Goal: Task Accomplishment & Management: Manage account settings

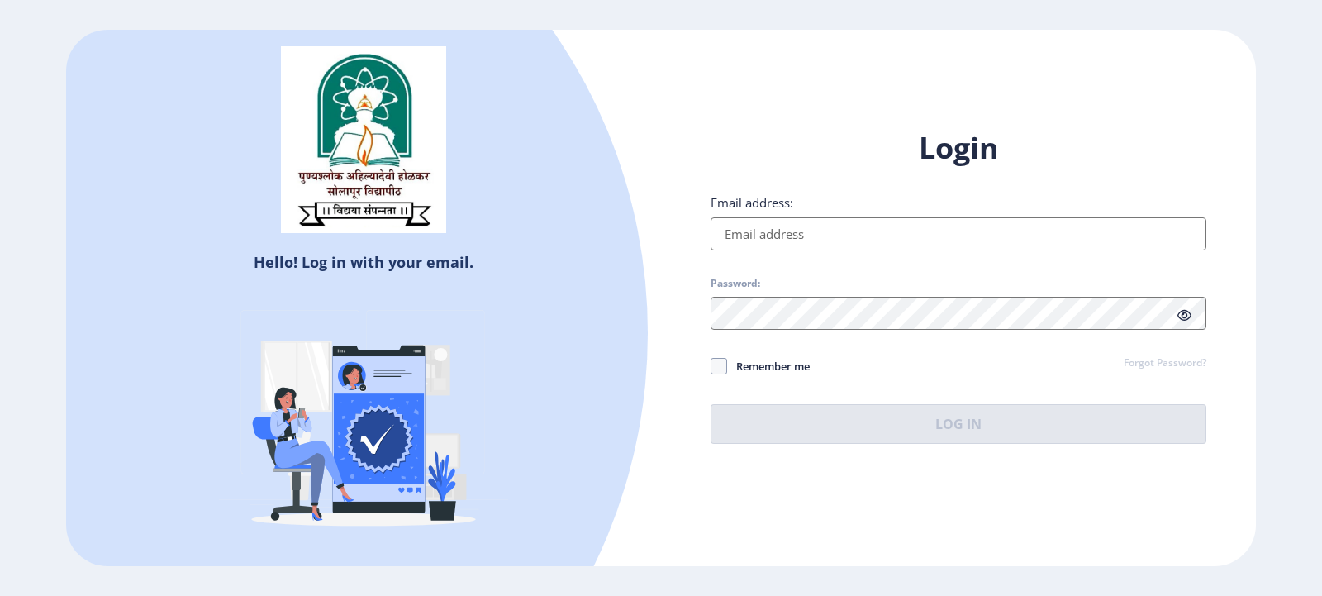
click at [760, 241] on input "Email address:" at bounding box center [959, 233] width 496 height 33
type input "komallokare1988@gmail.com"
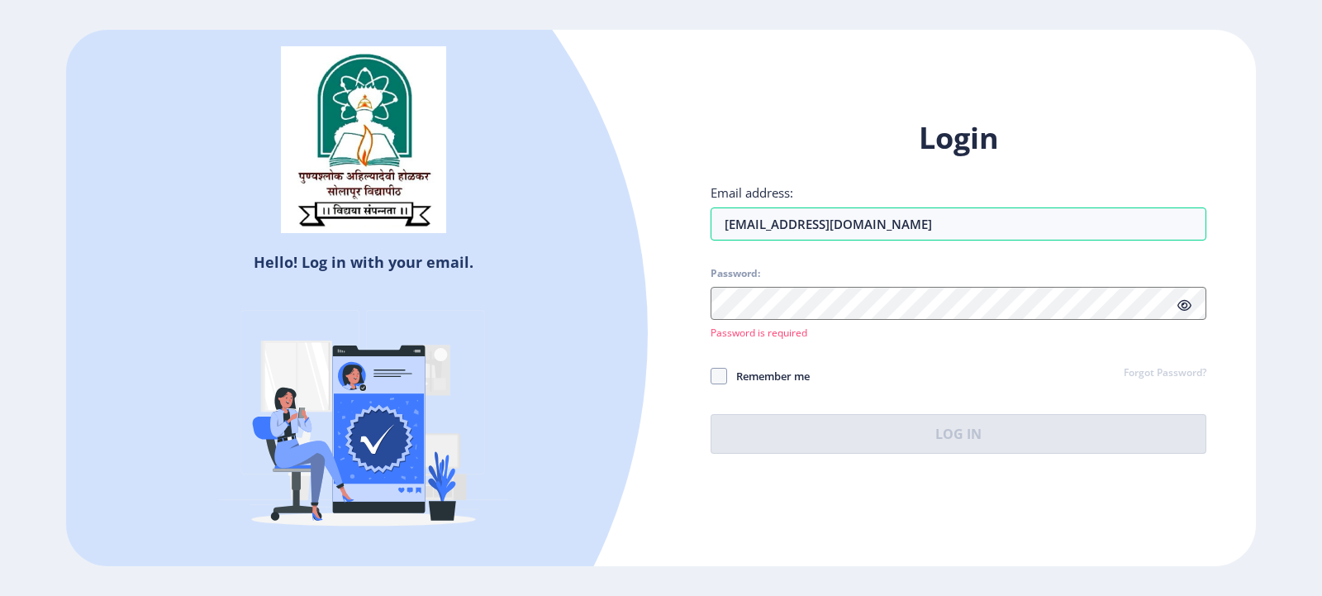
click at [1102, 388] on div "Login Email address: komallokare1988@gmail.com Password: Password is required R…" at bounding box center [959, 286] width 496 height 336
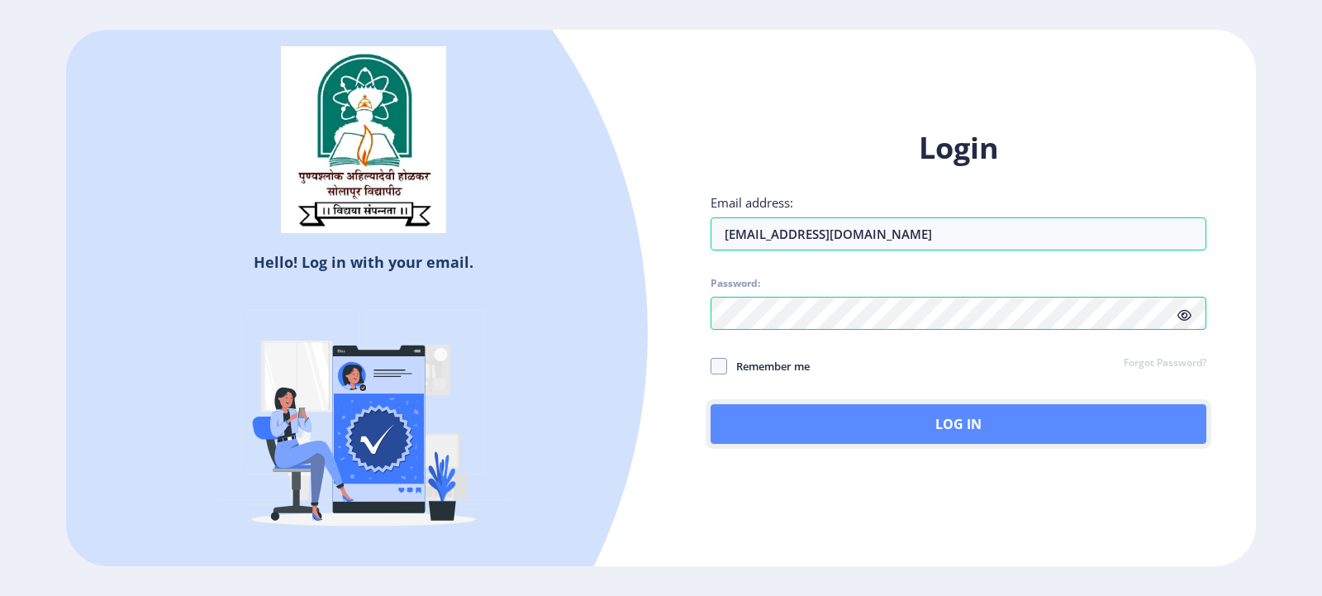
click at [929, 421] on button "Log In" at bounding box center [959, 424] width 496 height 40
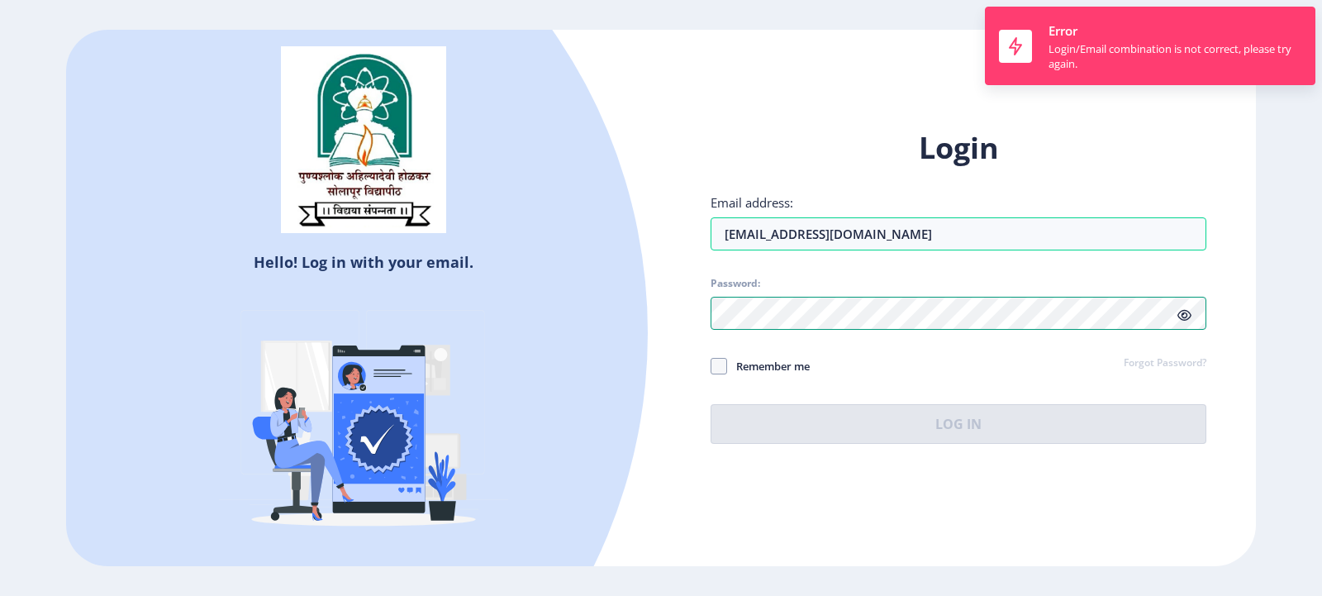
click at [664, 324] on div "Login Email address: komallokare1988@gmail.com Password: Remember me Forgot Pas…" at bounding box center [958, 299] width 595 height 392
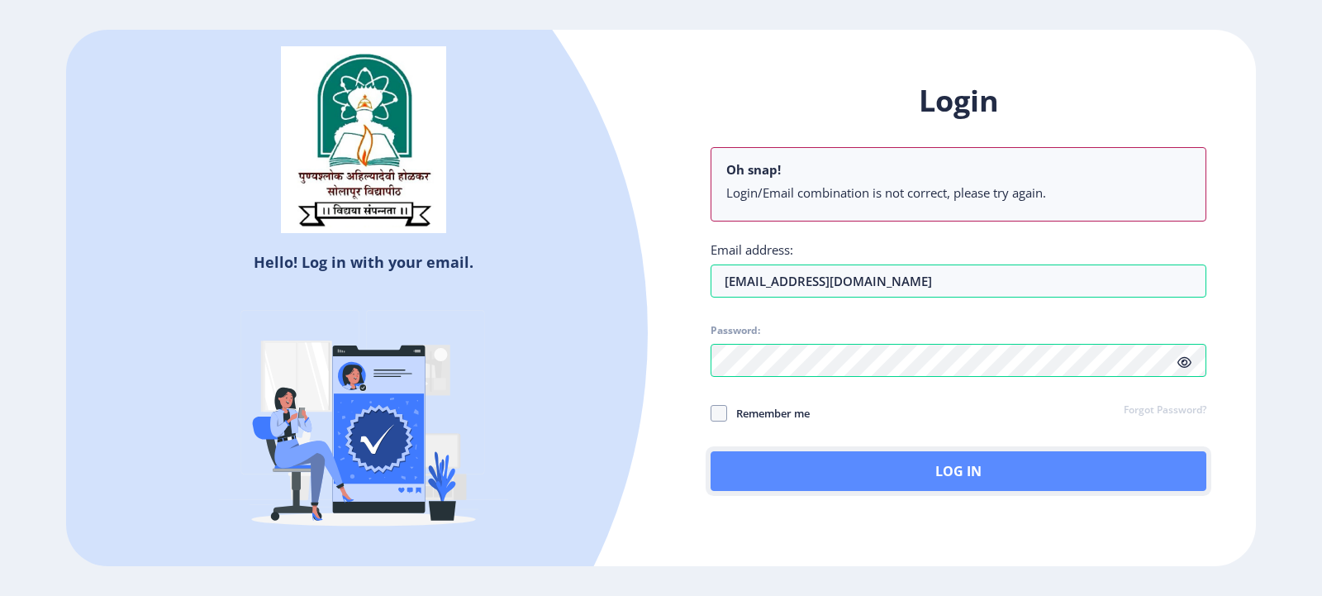
click at [892, 472] on button "Log In" at bounding box center [959, 471] width 496 height 40
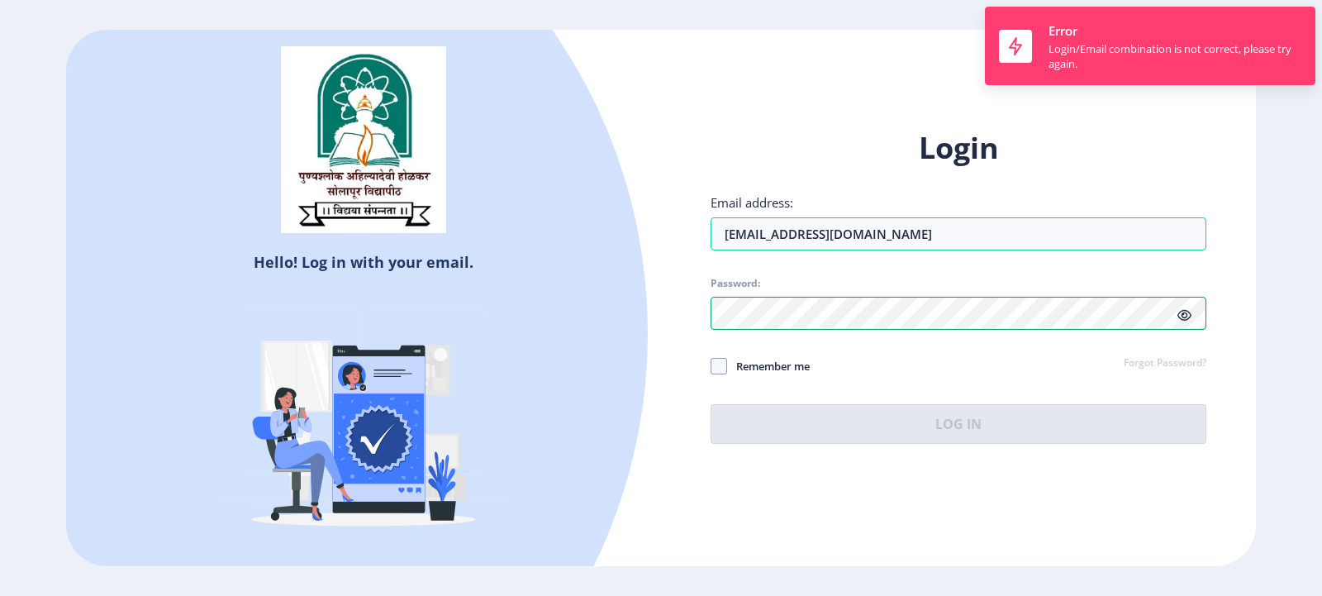
click at [650, 326] on div "Hello! Log in with your email. Don't have an account? Register Login Email addr…" at bounding box center [661, 298] width 1190 height 536
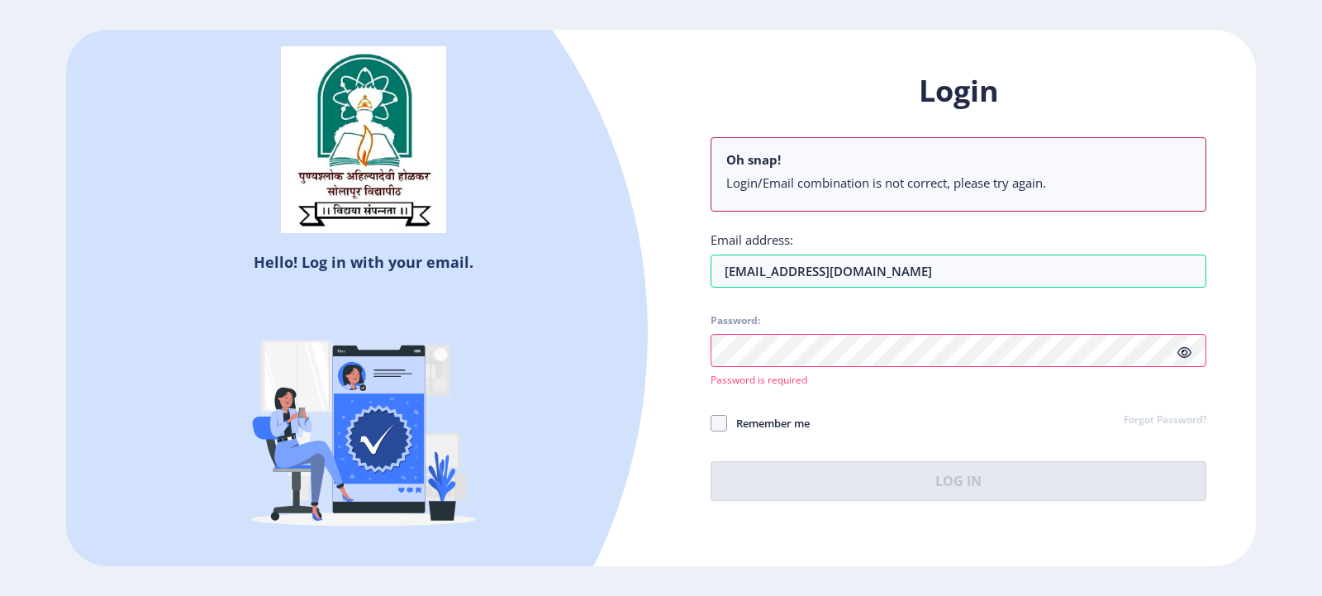
click at [632, 505] on div "Hello! Log in with your email. Don't have an account? Register" at bounding box center [363, 299] width 595 height 538
click at [1150, 423] on link "Forgot Password?" at bounding box center [1165, 420] width 83 height 15
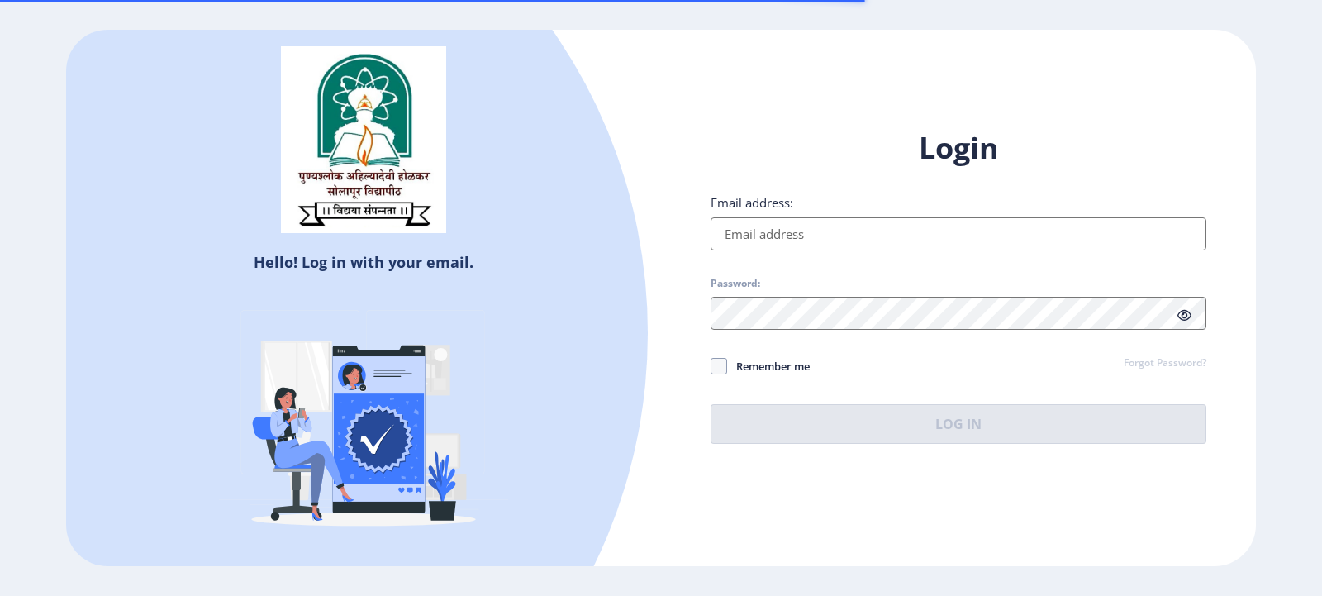
click at [746, 222] on input "Email address:" at bounding box center [959, 233] width 496 height 33
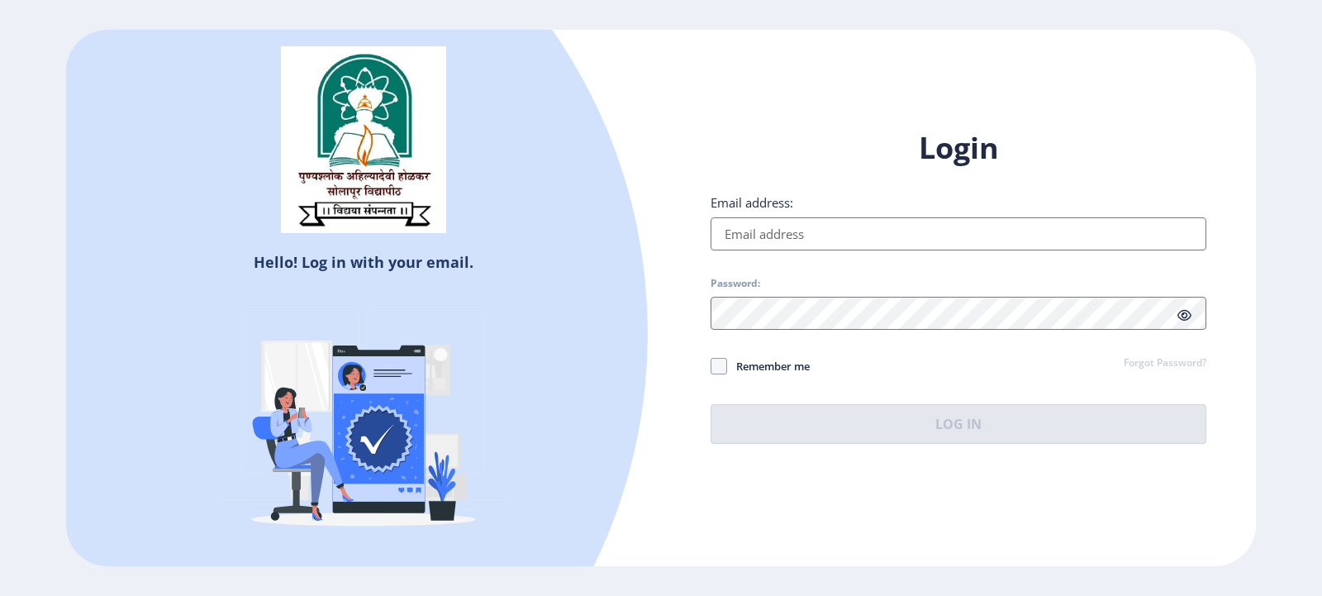
type input "[EMAIL_ADDRESS][DOMAIN_NAME]"
drag, startPoint x: 923, startPoint y: 240, endPoint x: 695, endPoint y: 243, distance: 228.1
click at [695, 243] on div "Login Email address: komallokare1988@gmail.com Password: Remember me Forgot Pas…" at bounding box center [958, 299] width 595 height 392
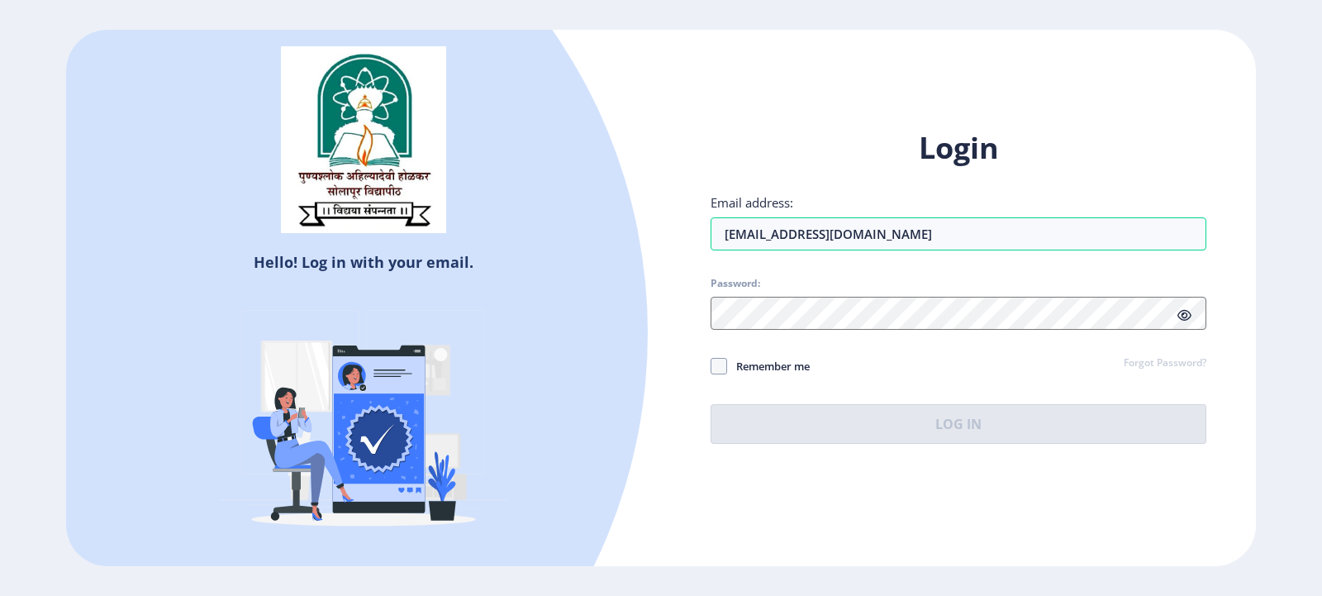
click at [1155, 362] on link "Forgot Password?" at bounding box center [1165, 363] width 83 height 15
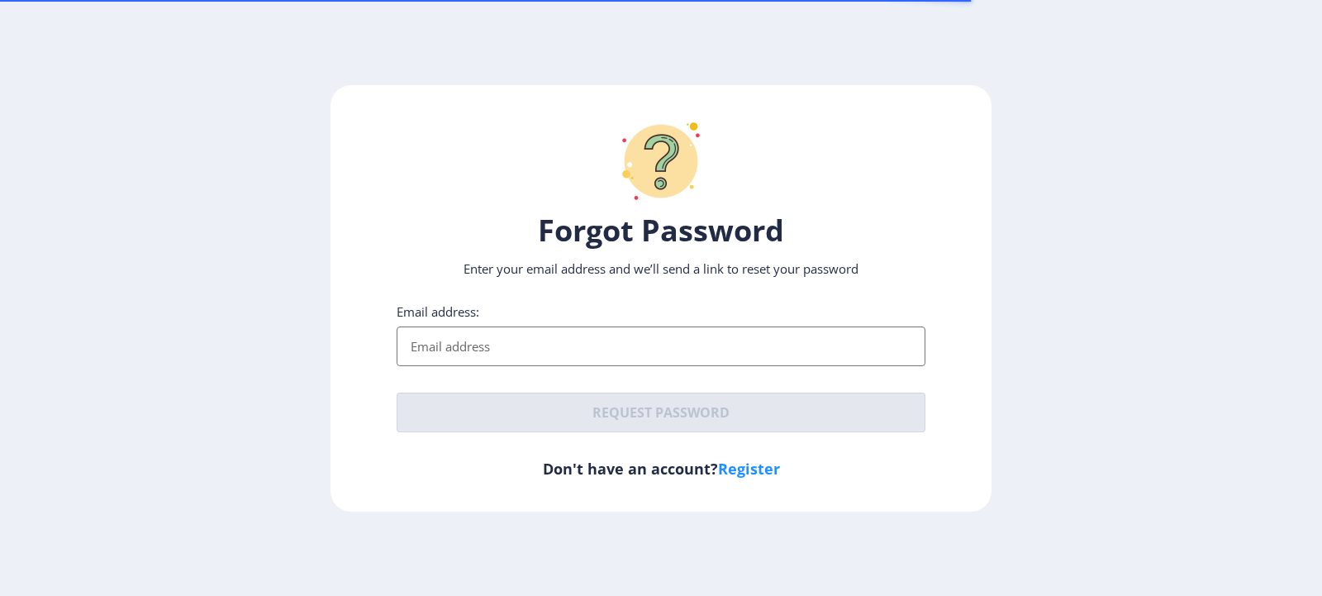
click at [496, 326] on input "Email address:" at bounding box center [661, 346] width 529 height 40
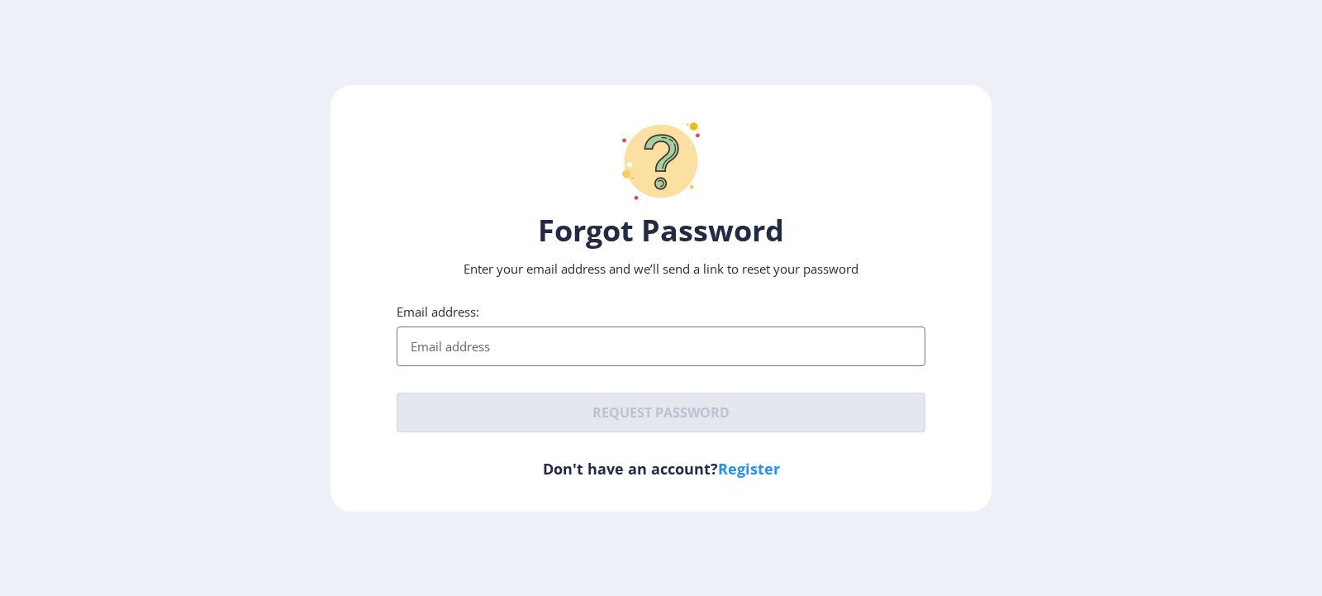
paste input "[EMAIL_ADDRESS][DOMAIN_NAME]"
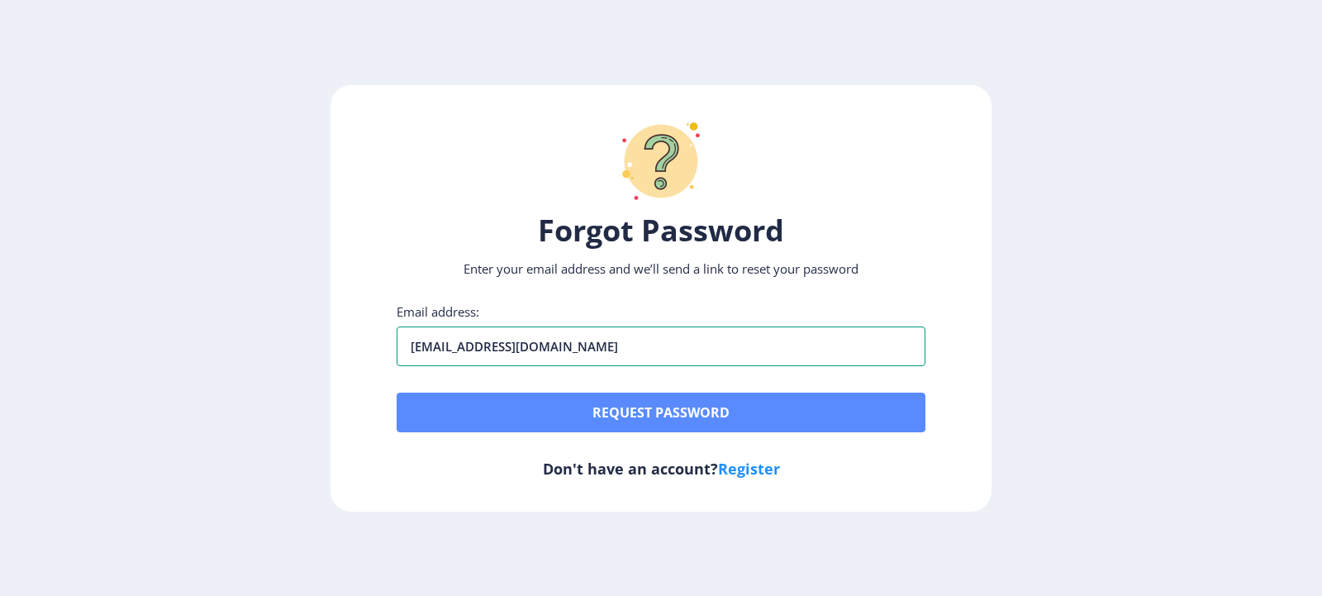
type input "[EMAIL_ADDRESS][DOMAIN_NAME]"
click at [658, 393] on button "Request password" at bounding box center [661, 413] width 529 height 40
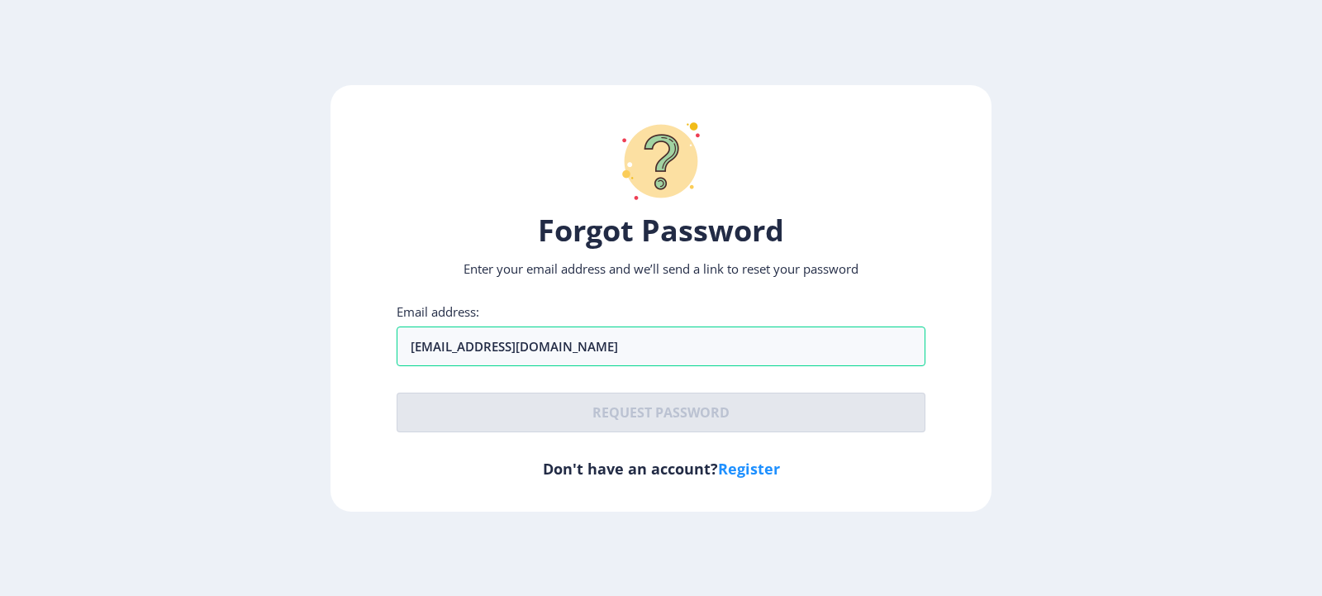
click at [735, 459] on link "Register" at bounding box center [749, 469] width 62 height 20
select select
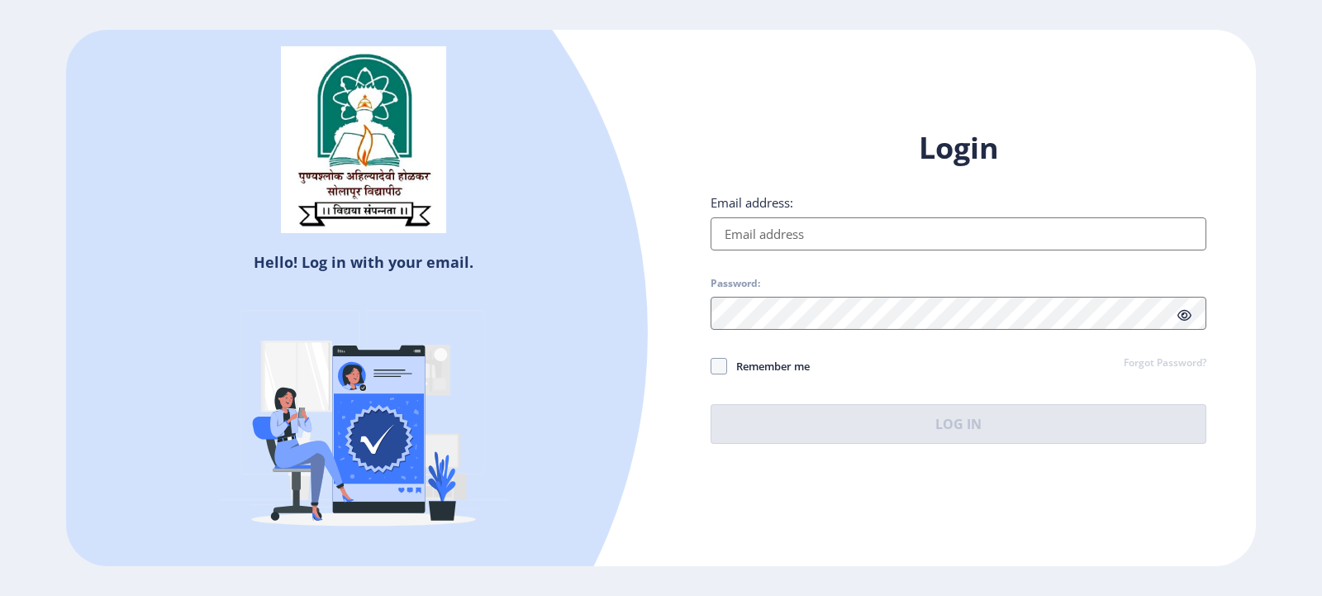
click at [1142, 361] on link "Forgot Password?" at bounding box center [1165, 363] width 83 height 15
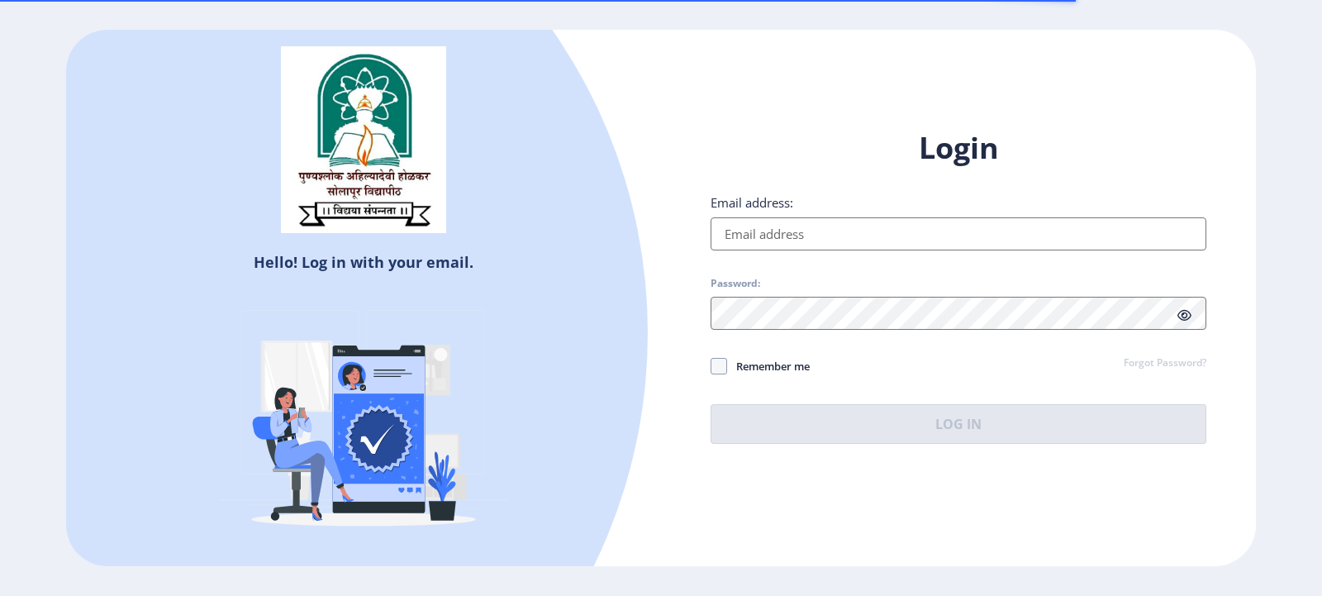
click at [730, 231] on input "Email address:" at bounding box center [959, 233] width 496 height 33
type input "komallokare1988@gmail.com"
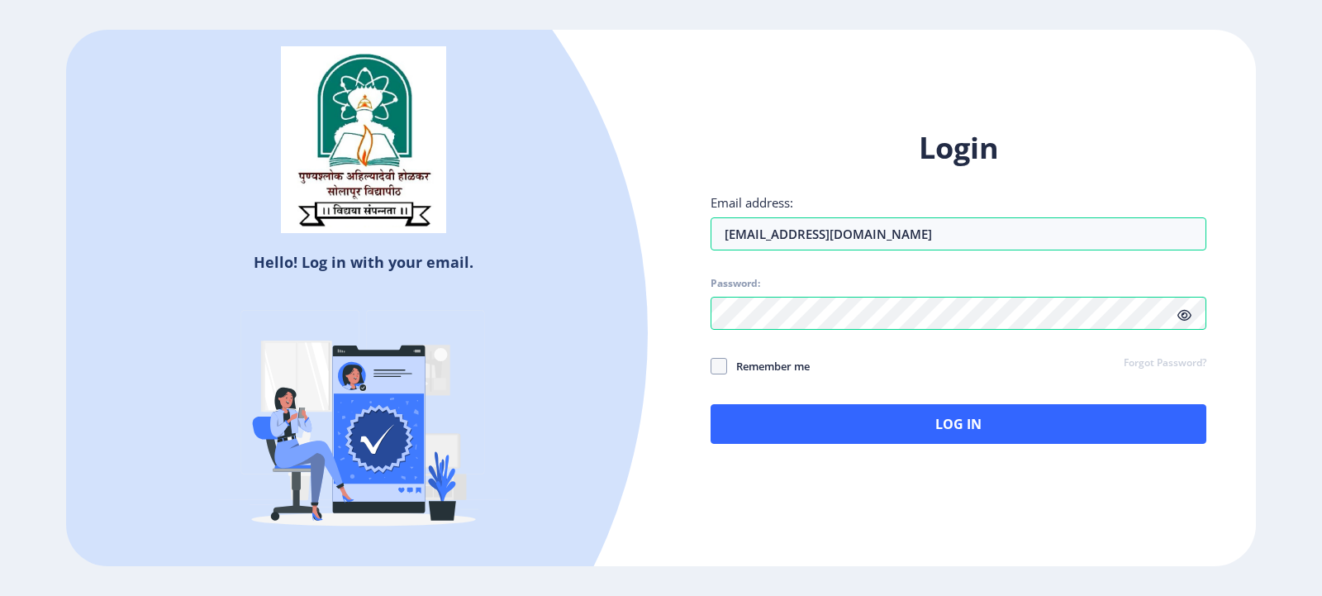
click at [750, 543] on div "Hello! Log in with your email. Don't have an account? Register Login Email addr…" at bounding box center [661, 298] width 1190 height 536
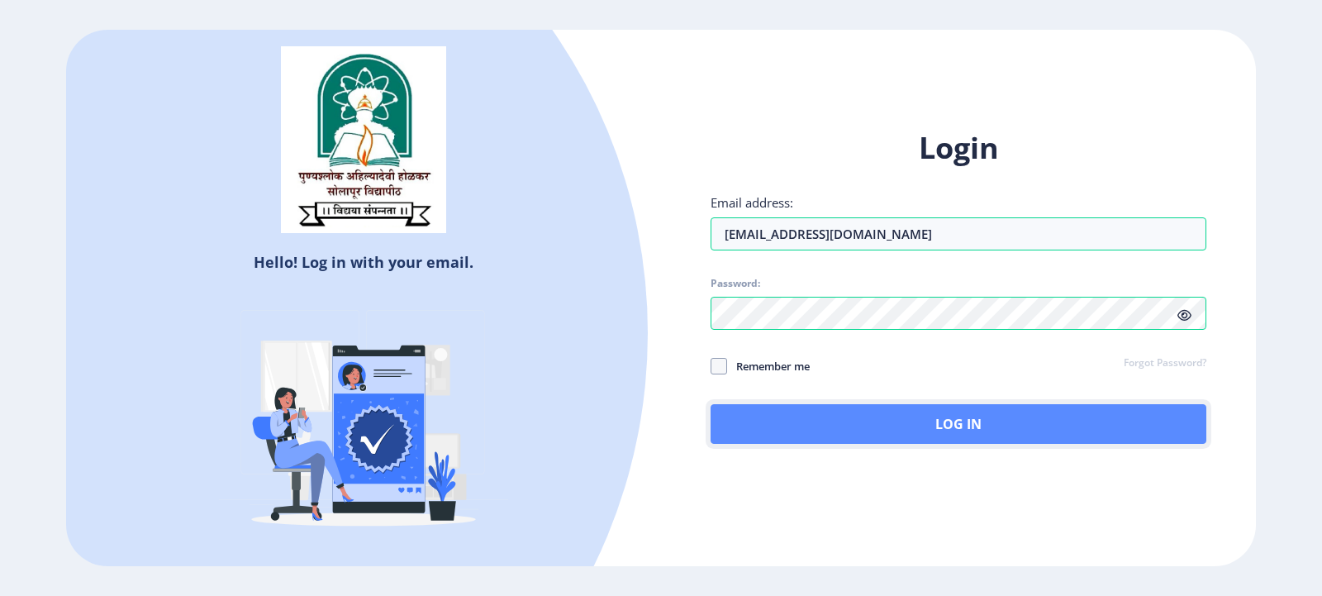
click at [961, 426] on button "Log In" at bounding box center [959, 424] width 496 height 40
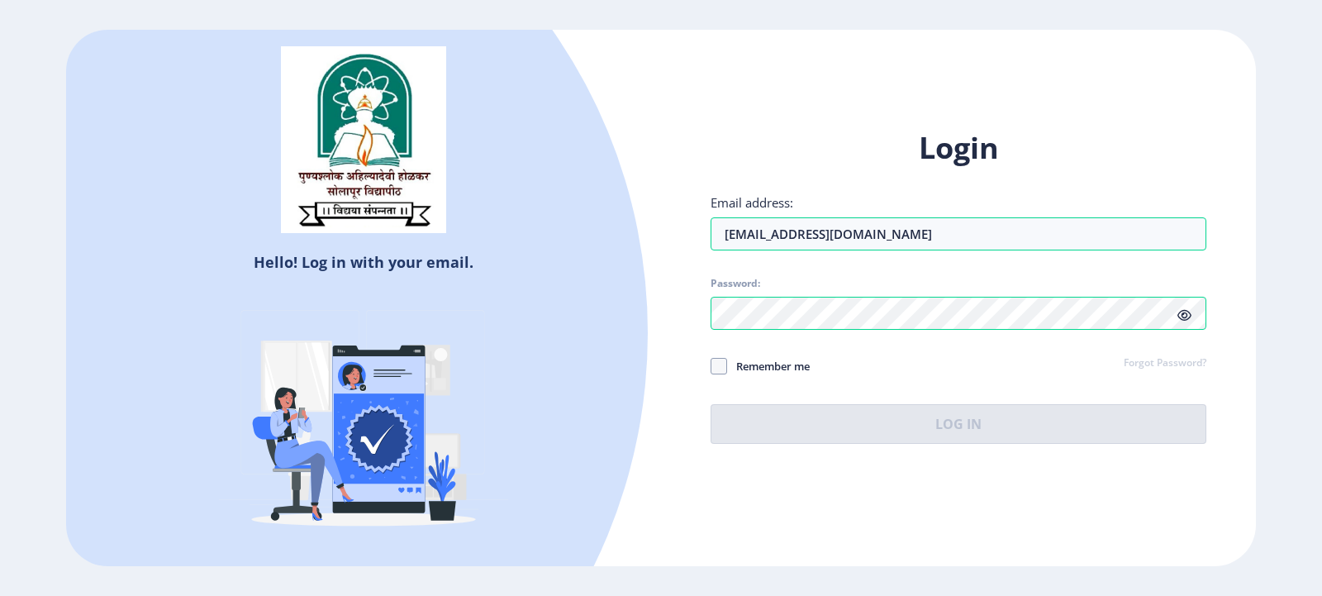
click at [1183, 312] on icon at bounding box center [1185, 315] width 14 height 12
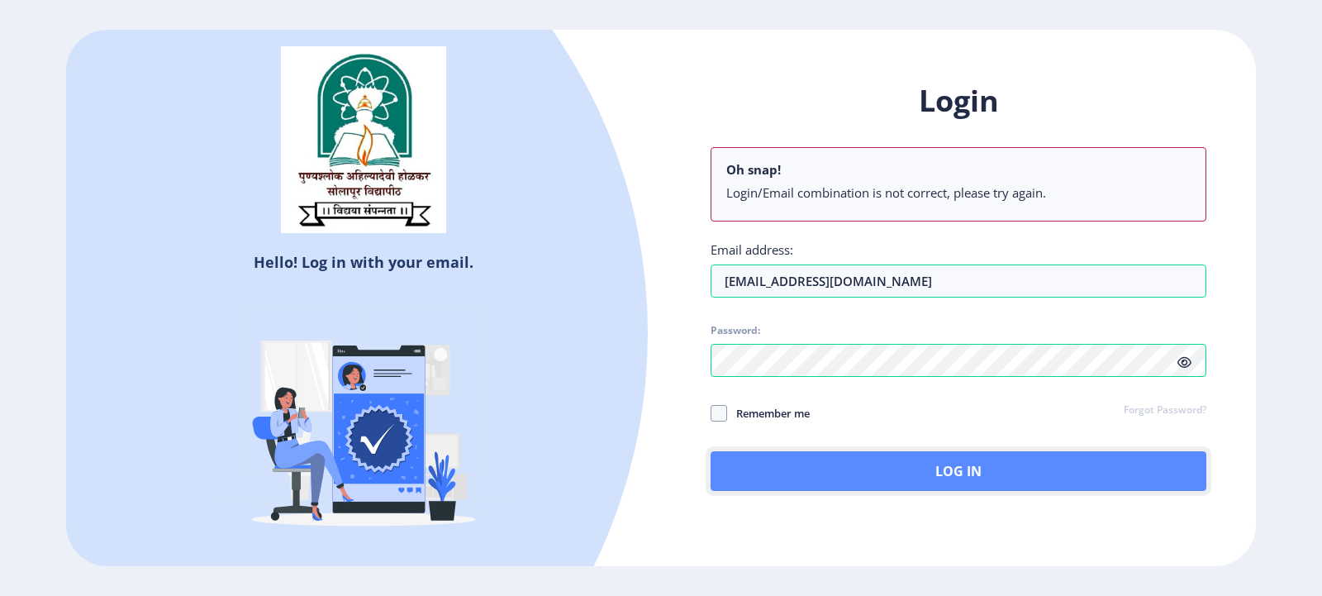
click at [931, 471] on button "Log In" at bounding box center [959, 471] width 496 height 40
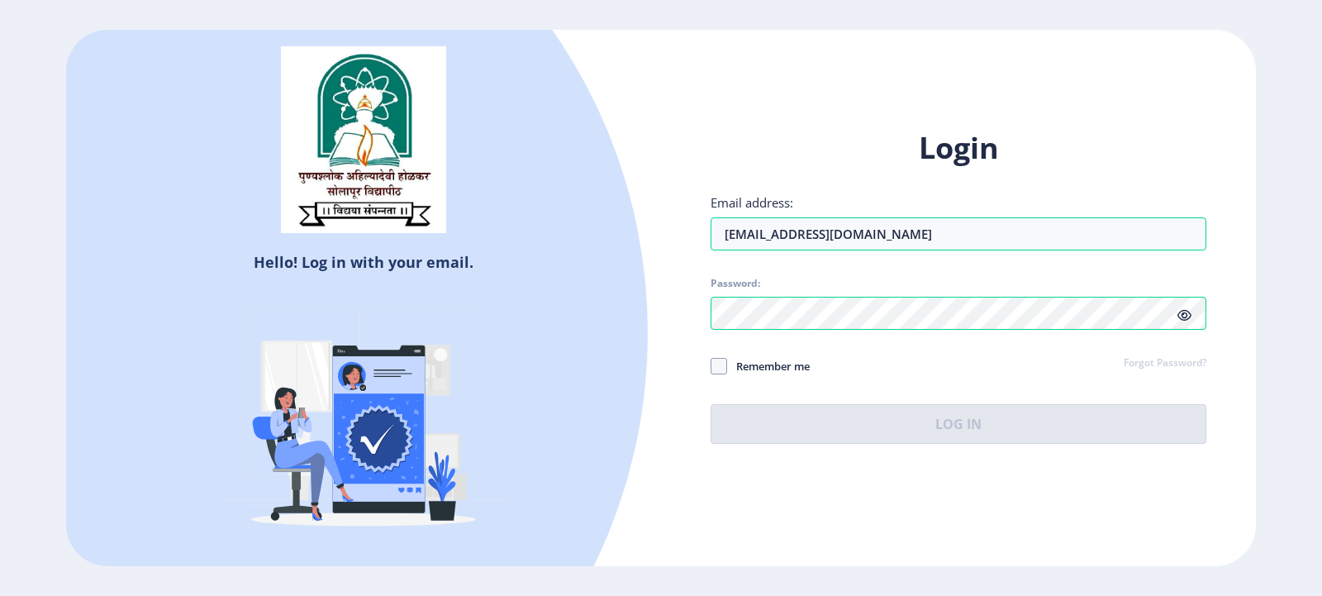
select select
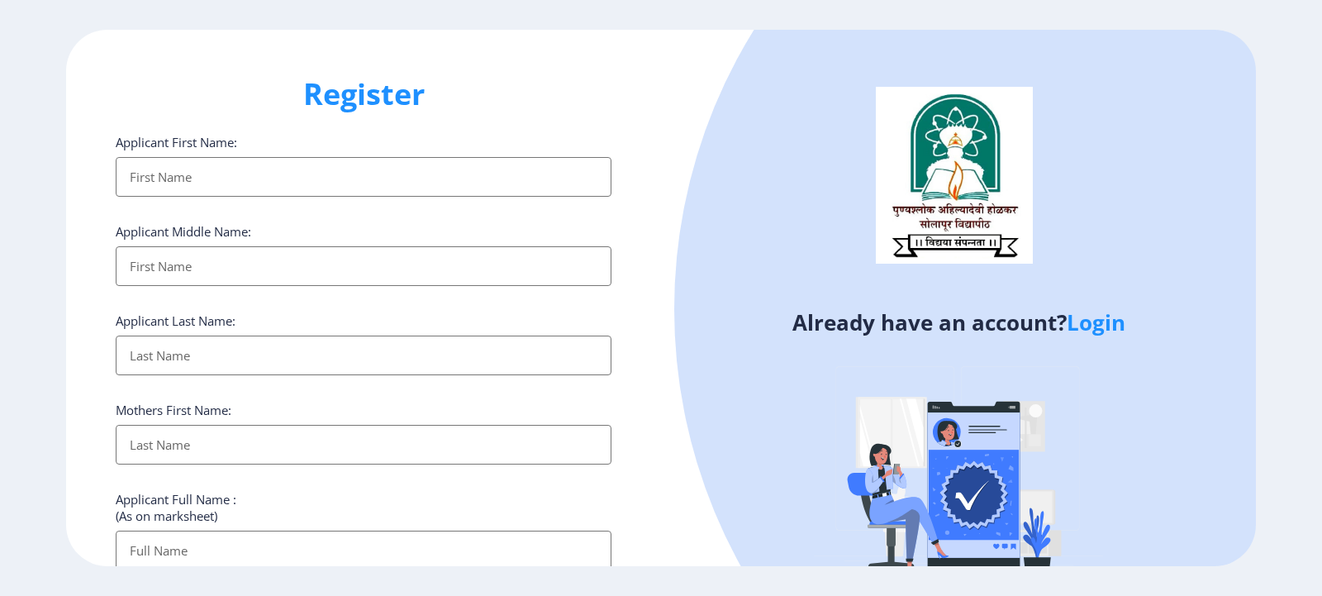
select select
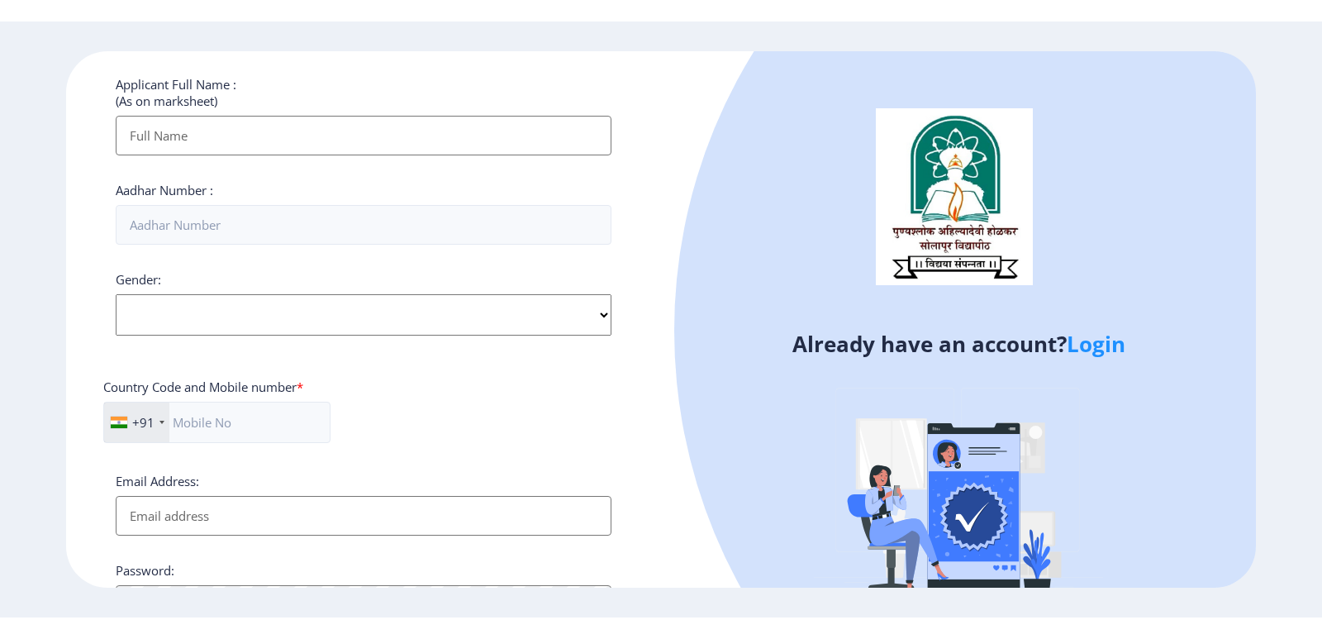
scroll to position [614, 0]
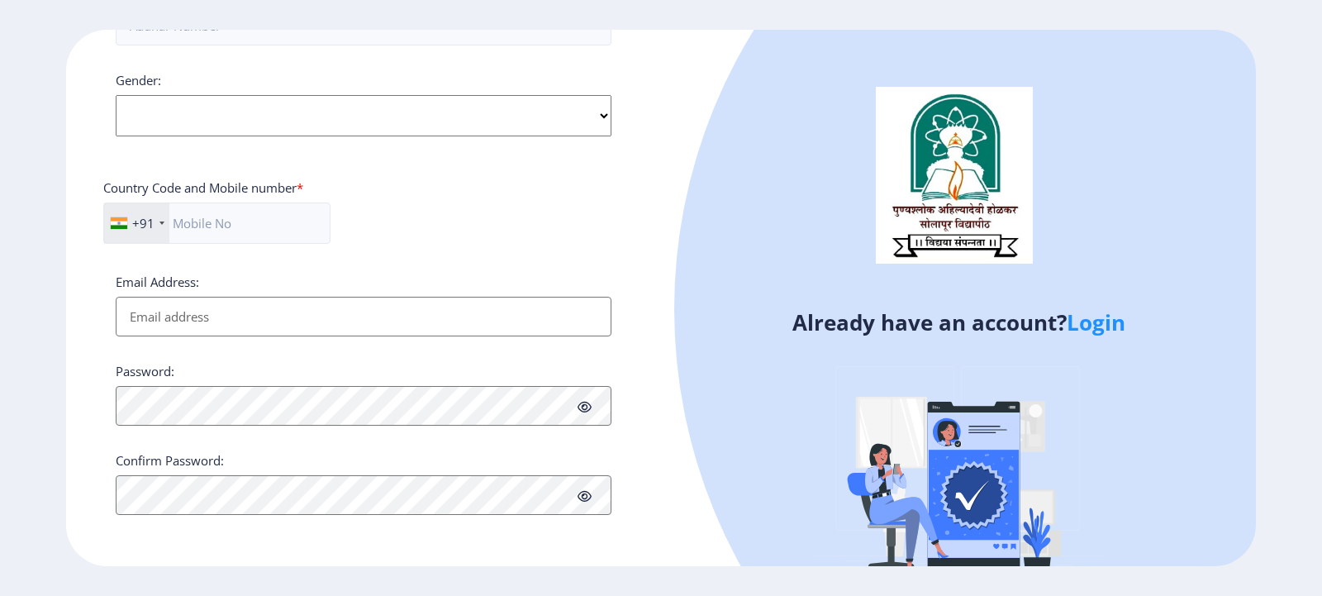
click at [1094, 319] on link "Login" at bounding box center [1096, 322] width 59 height 30
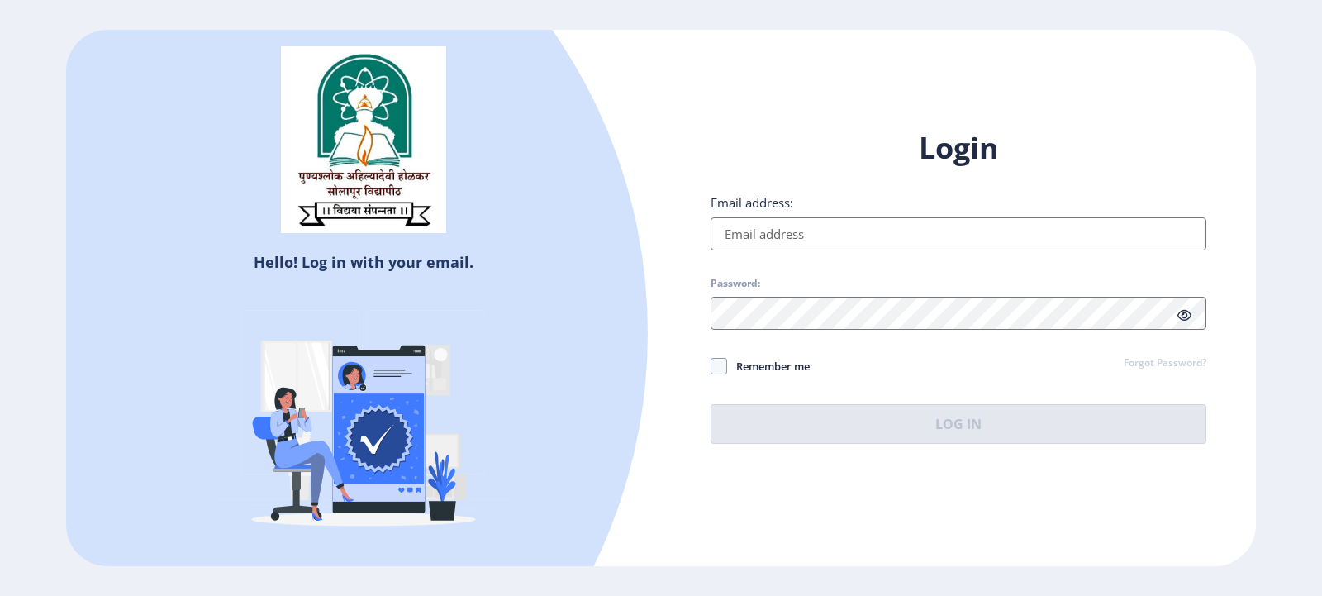
click at [783, 235] on input "Email address:" at bounding box center [959, 233] width 496 height 33
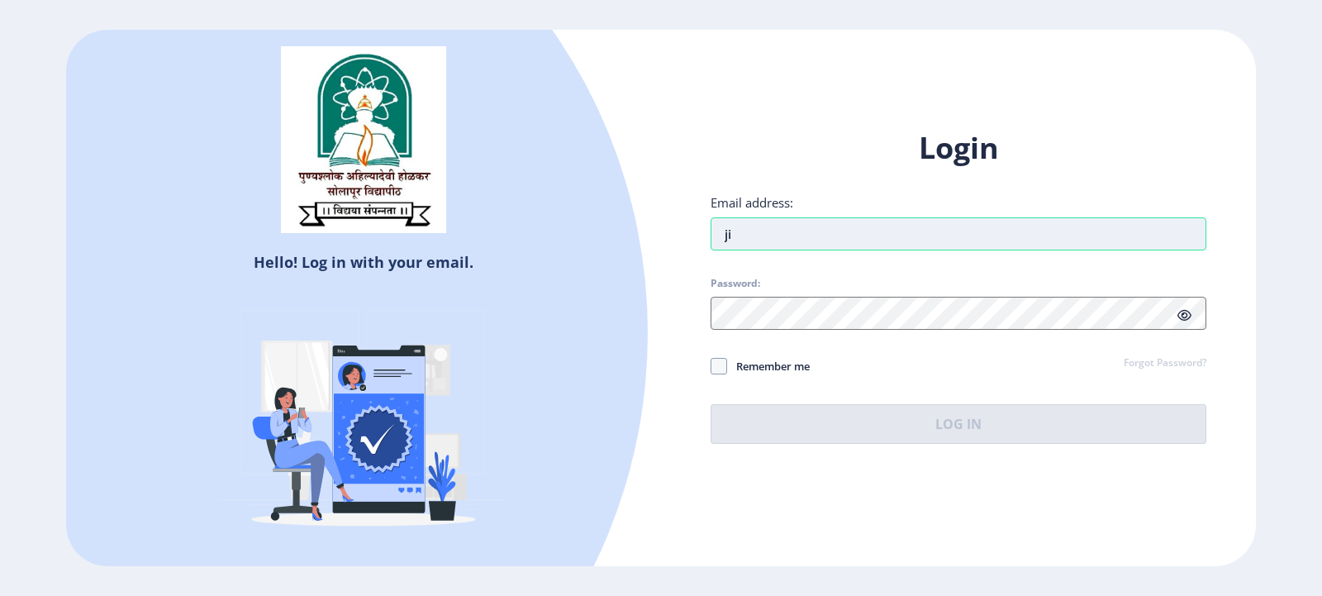
type input "j"
type input "l"
type input "[EMAIL_ADDRESS][DOMAIN_NAME]"
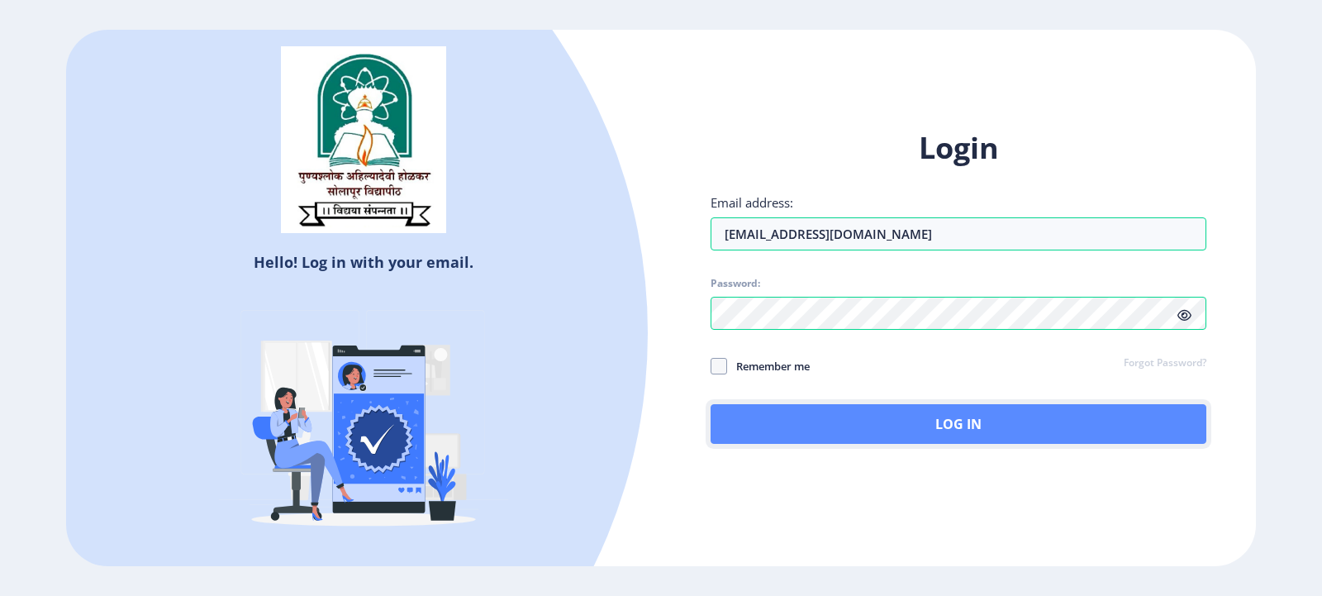
click at [935, 424] on button "Log In" at bounding box center [959, 424] width 496 height 40
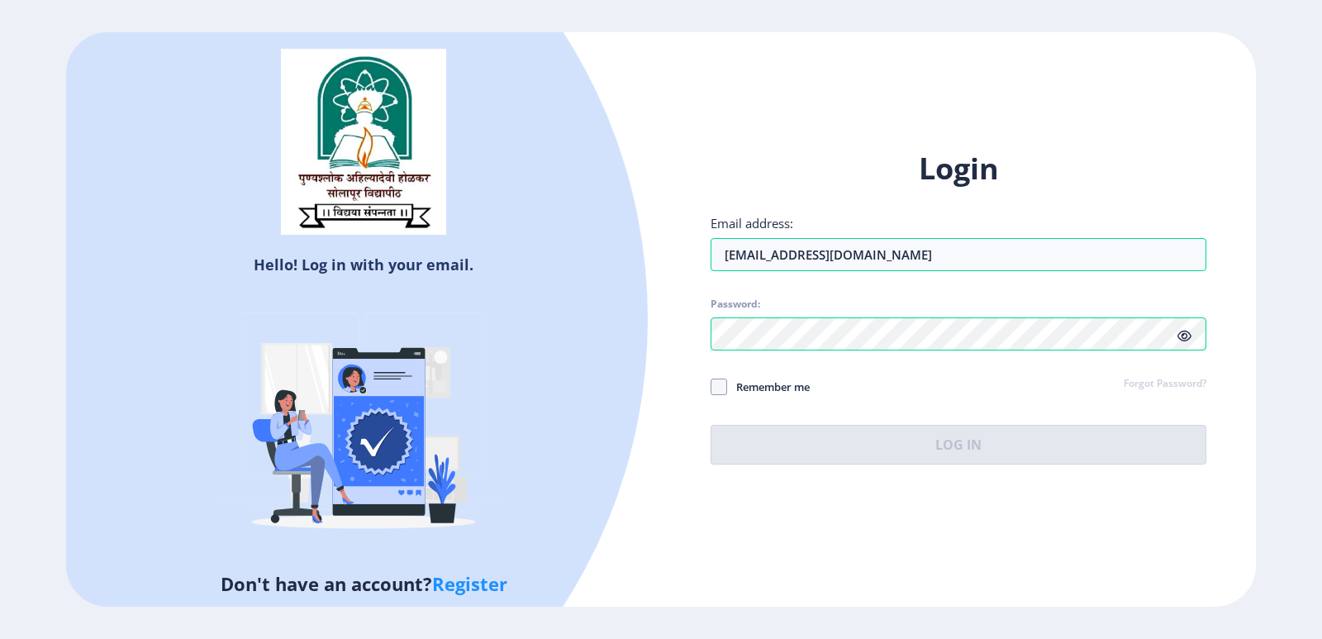
select select
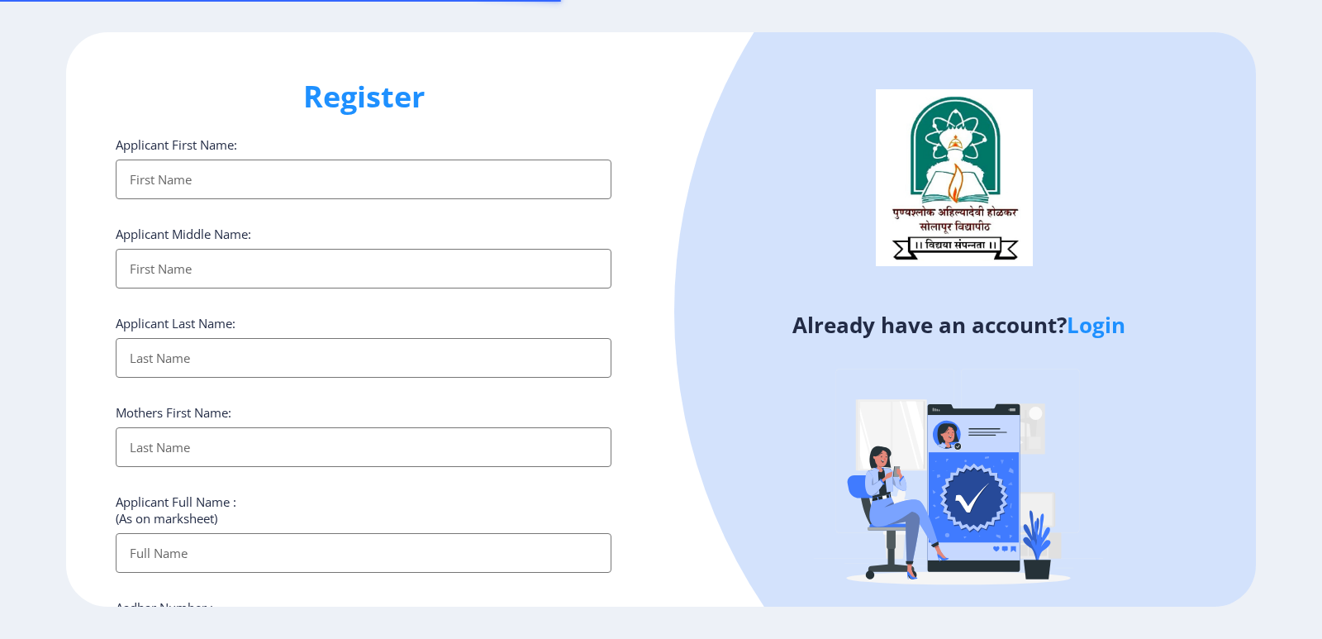
select select
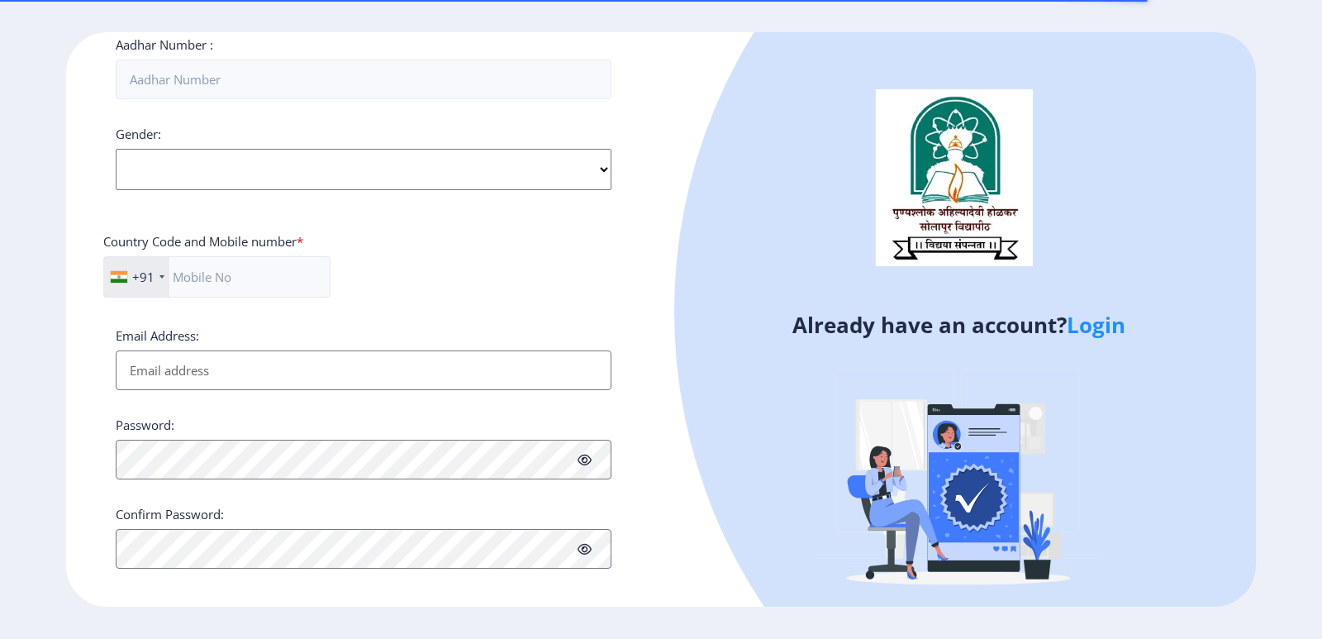
scroll to position [575, 0]
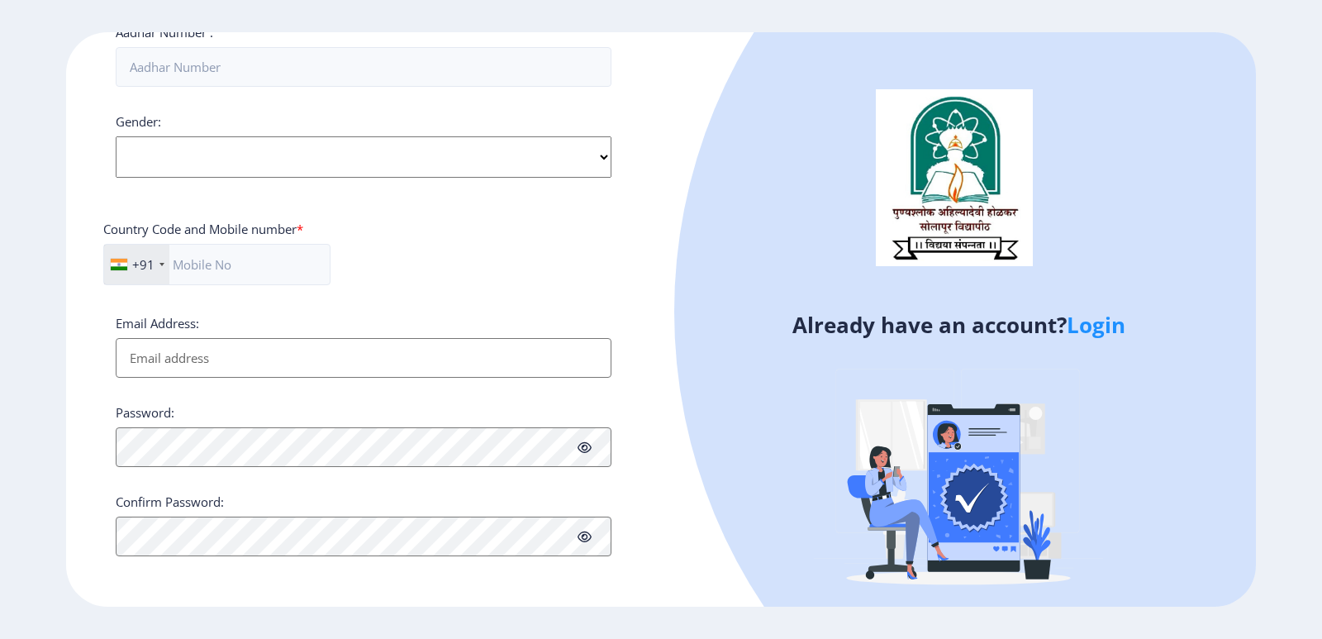
click at [1072, 324] on link "Login" at bounding box center [1096, 325] width 59 height 30
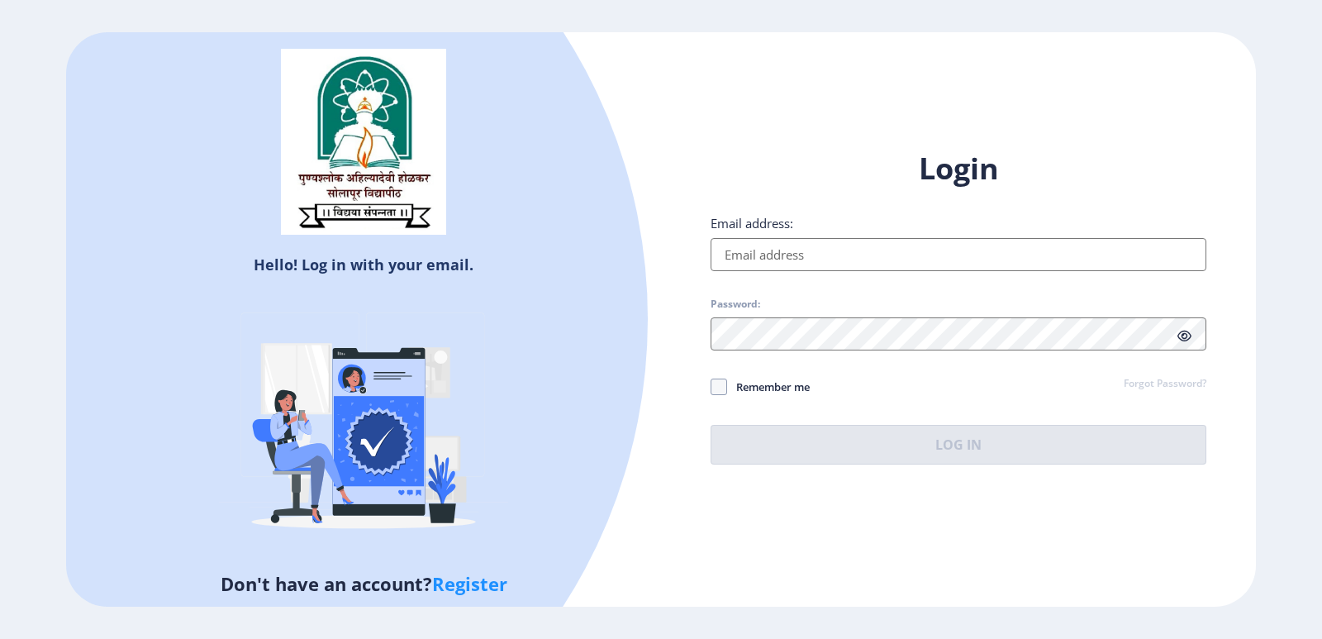
click at [838, 250] on input "Email address:" at bounding box center [959, 254] width 496 height 33
type input "[EMAIL_ADDRESS][DOMAIN_NAME]"
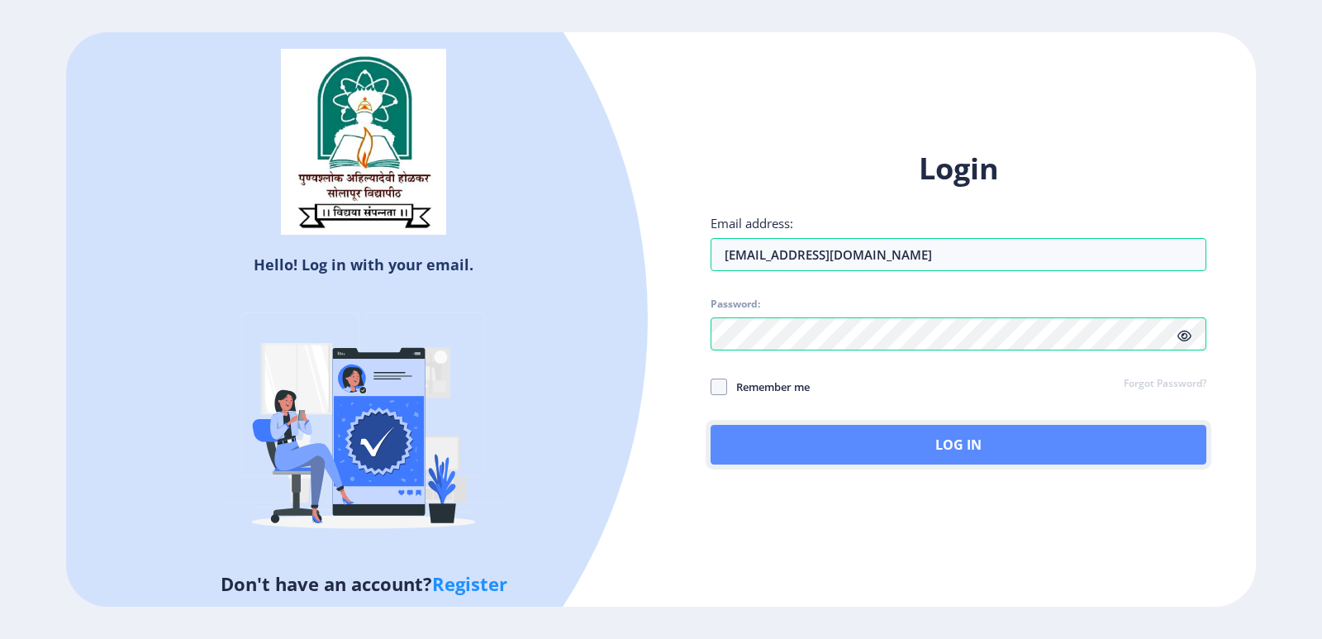
click at [929, 444] on button "Log In" at bounding box center [959, 445] width 496 height 40
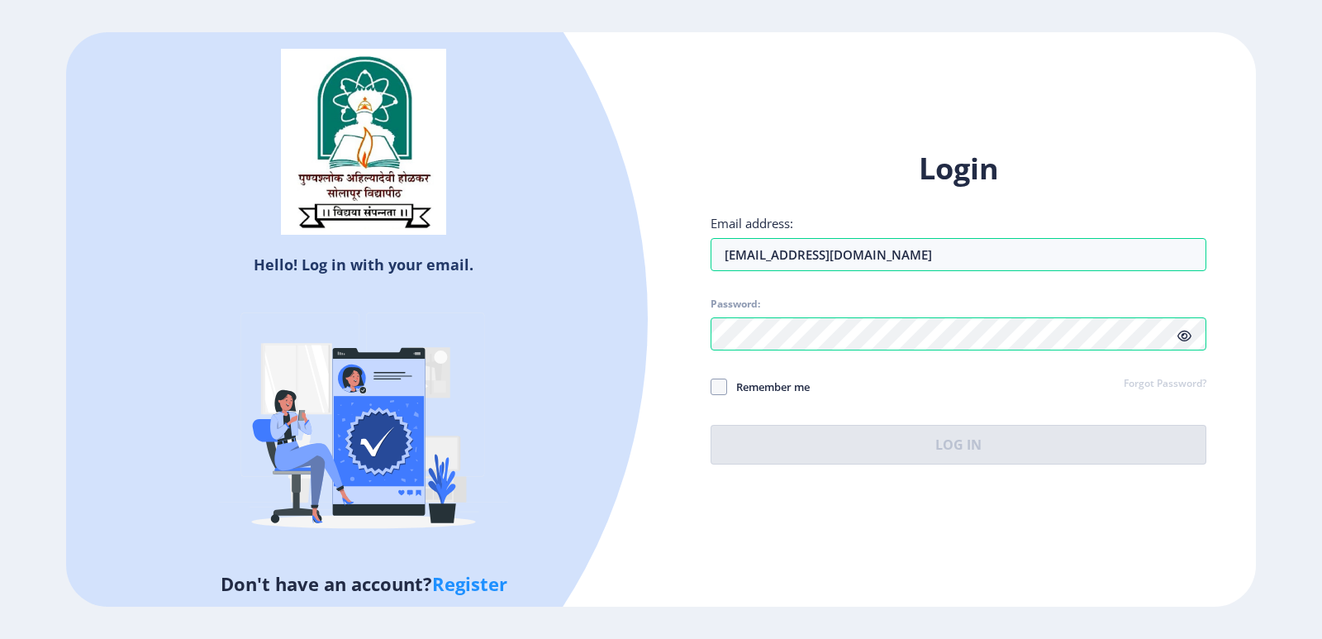
click at [362, 440] on img at bounding box center [363, 425] width 289 height 289
select select
